Goal: Use online tool/utility: Use online tool/utility

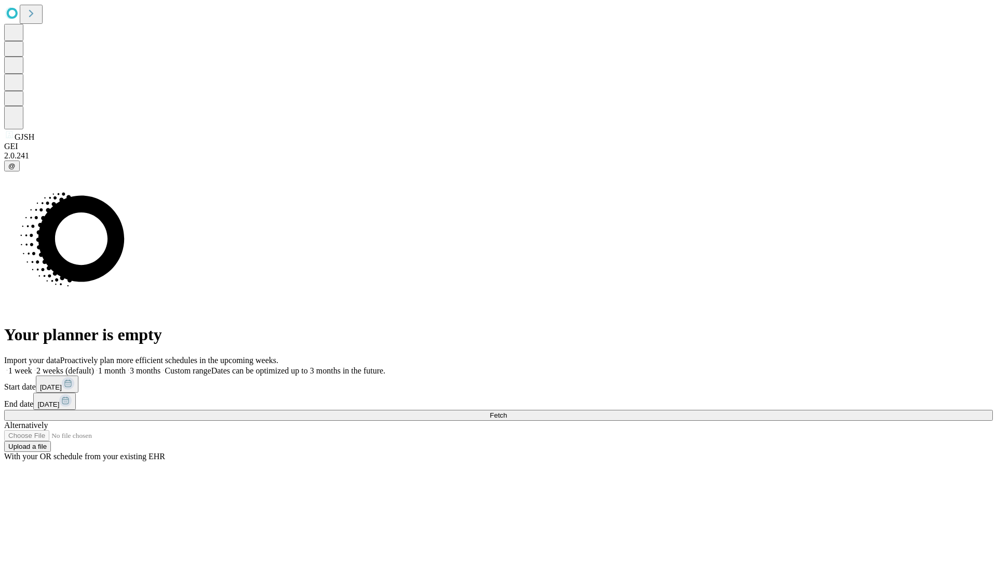
click at [507, 411] on span "Fetch" at bounding box center [498, 415] width 17 height 8
